Goal: Navigation & Orientation: Find specific page/section

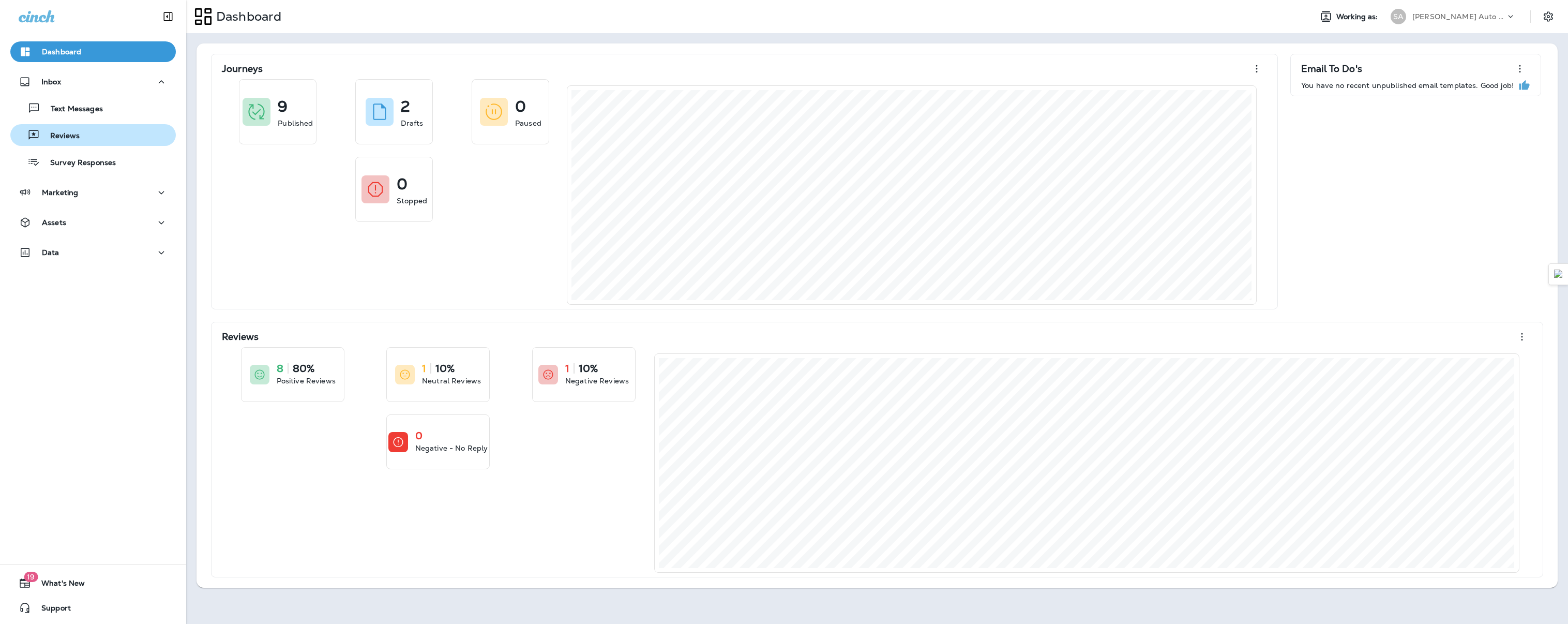
click at [56, 140] on p "Reviews" at bounding box center [60, 136] width 40 height 10
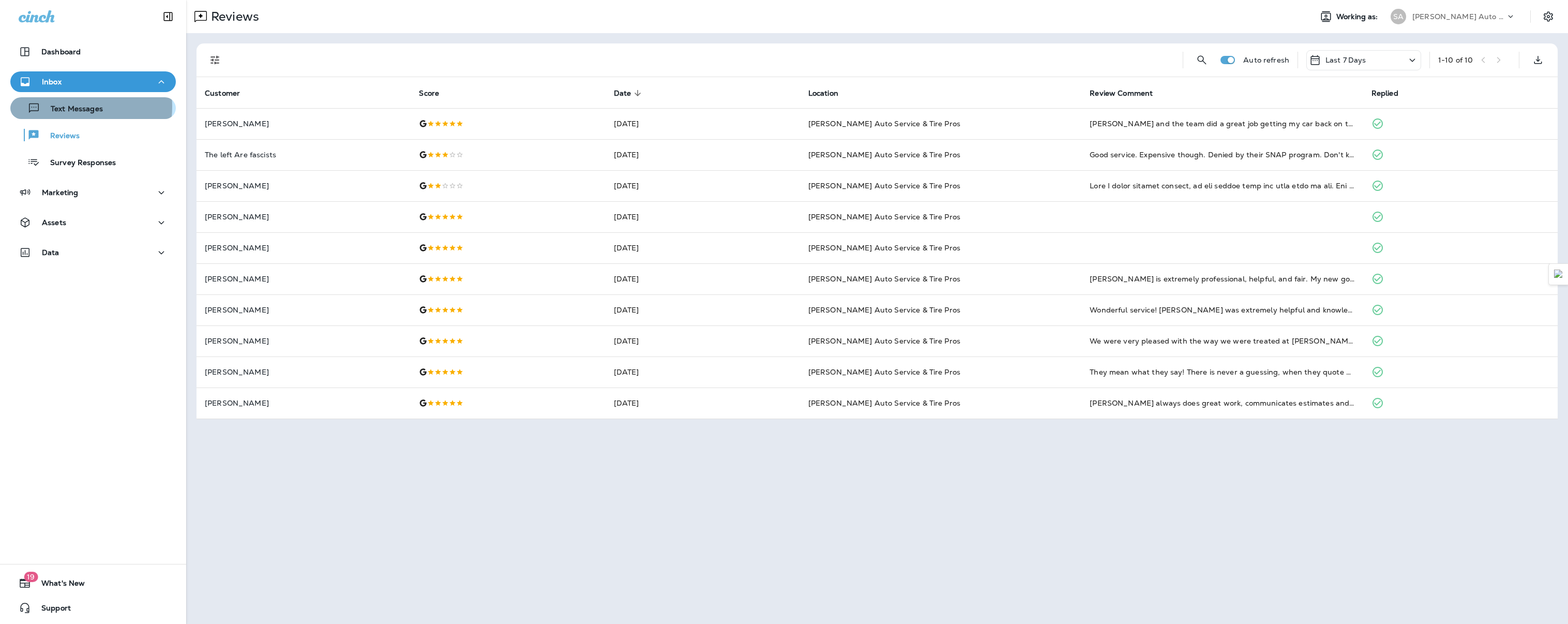
click at [73, 106] on p "Text Messages" at bounding box center [72, 109] width 63 height 10
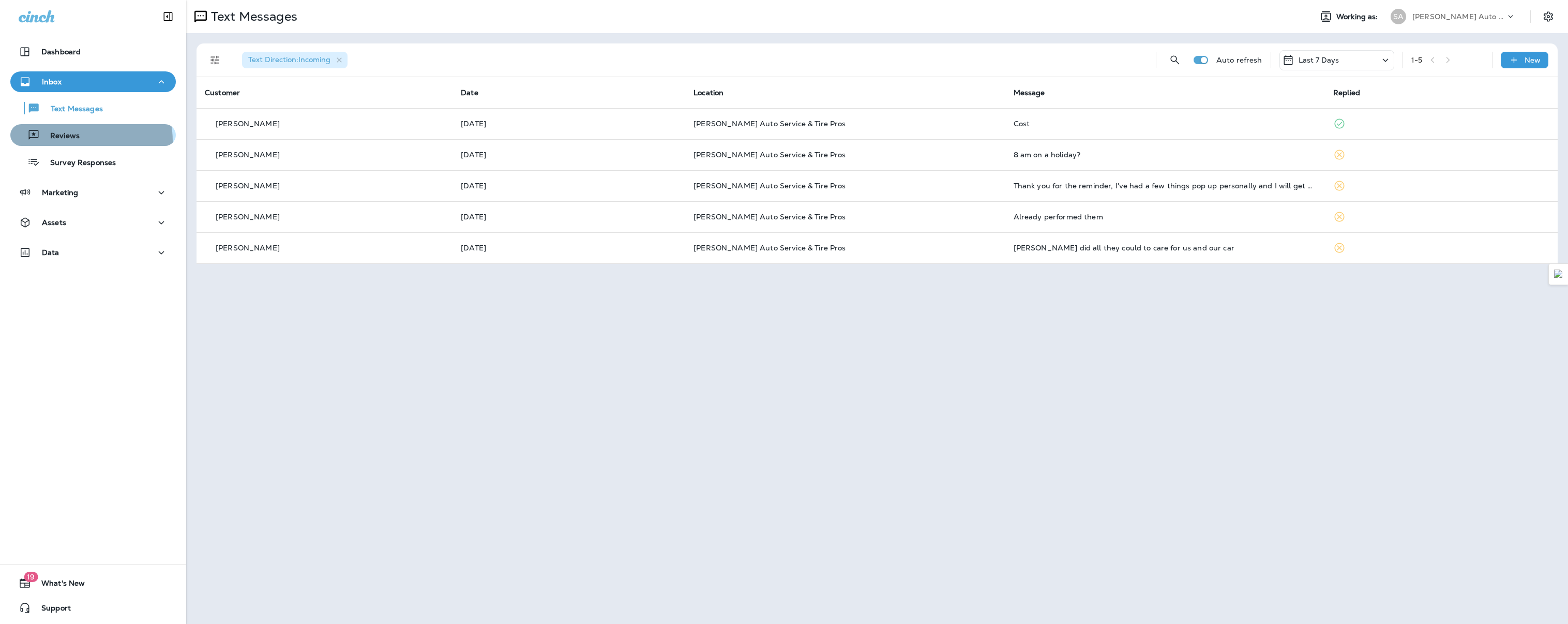
click at [76, 141] on div "Reviews" at bounding box center [47, 134] width 65 height 15
